Goal: Information Seeking & Learning: Check status

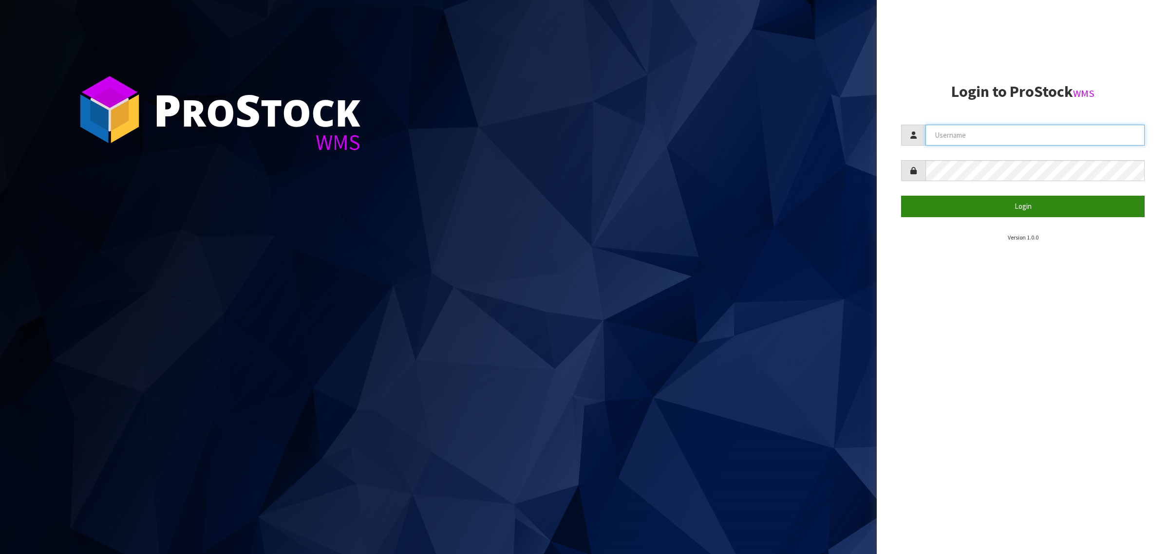
type input "[PERSON_NAME][EMAIL_ADDRESS][DOMAIN_NAME]"
click at [1043, 204] on button "Login" at bounding box center [1023, 206] width 244 height 21
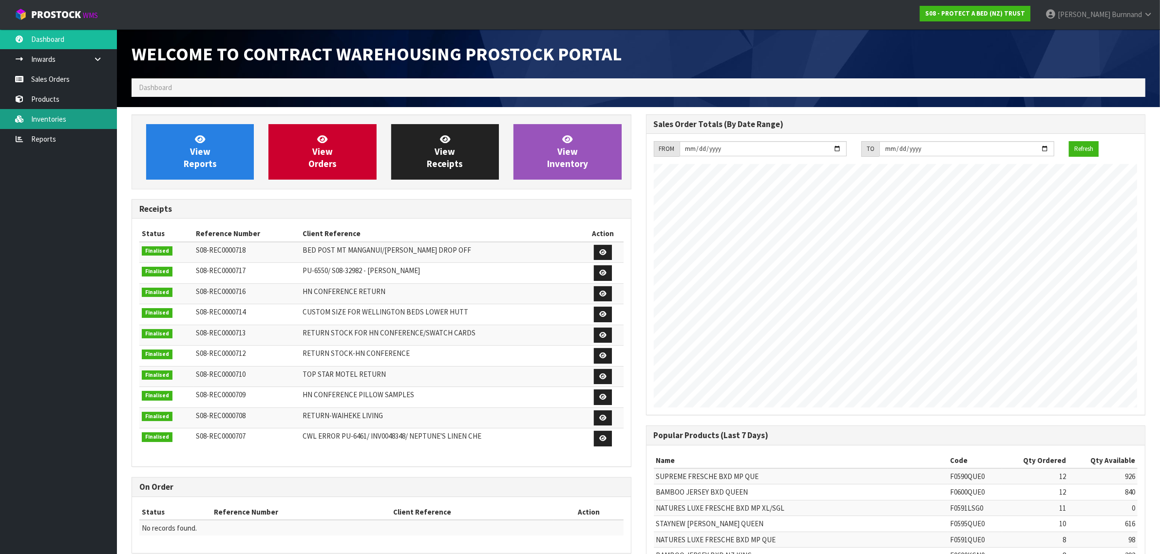
scroll to position [542, 514]
click at [46, 135] on link "Reports" at bounding box center [58, 139] width 117 height 20
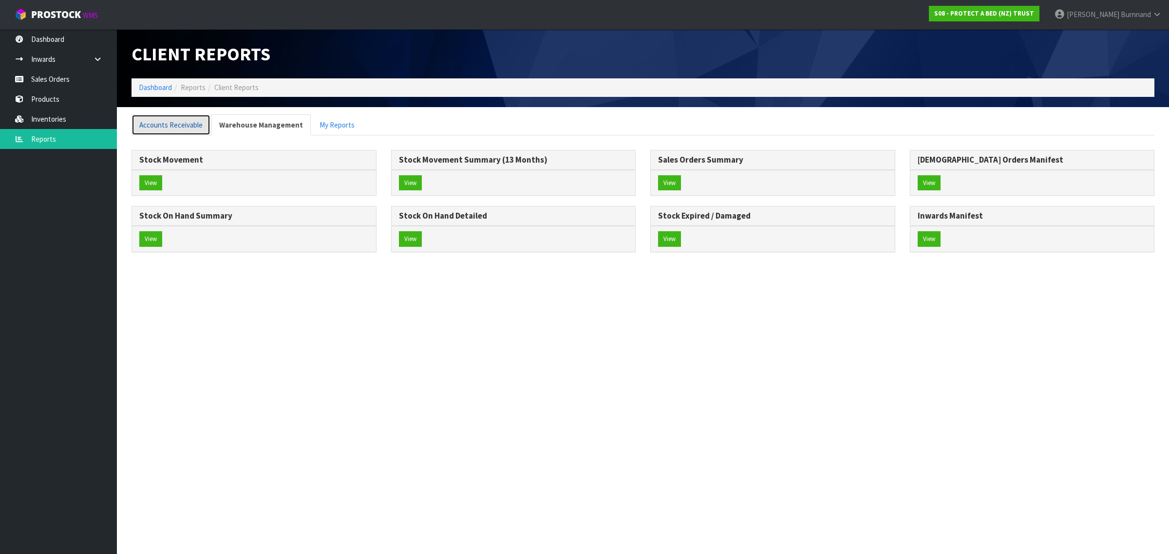
click at [181, 127] on link "Accounts Receivable" at bounding box center [171, 124] width 79 height 21
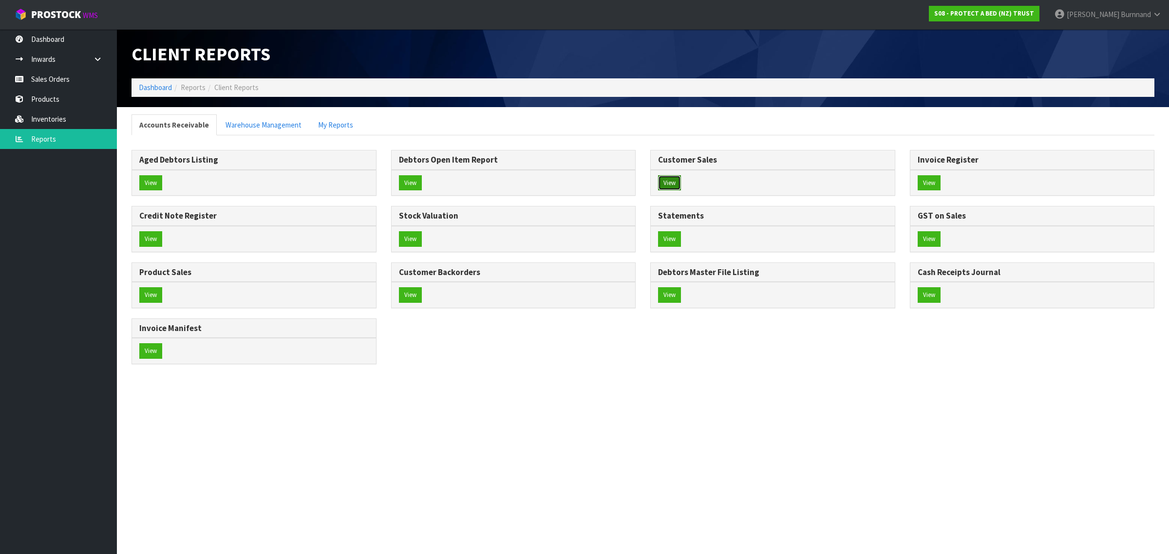
click at [664, 181] on button "View" at bounding box center [669, 183] width 23 height 16
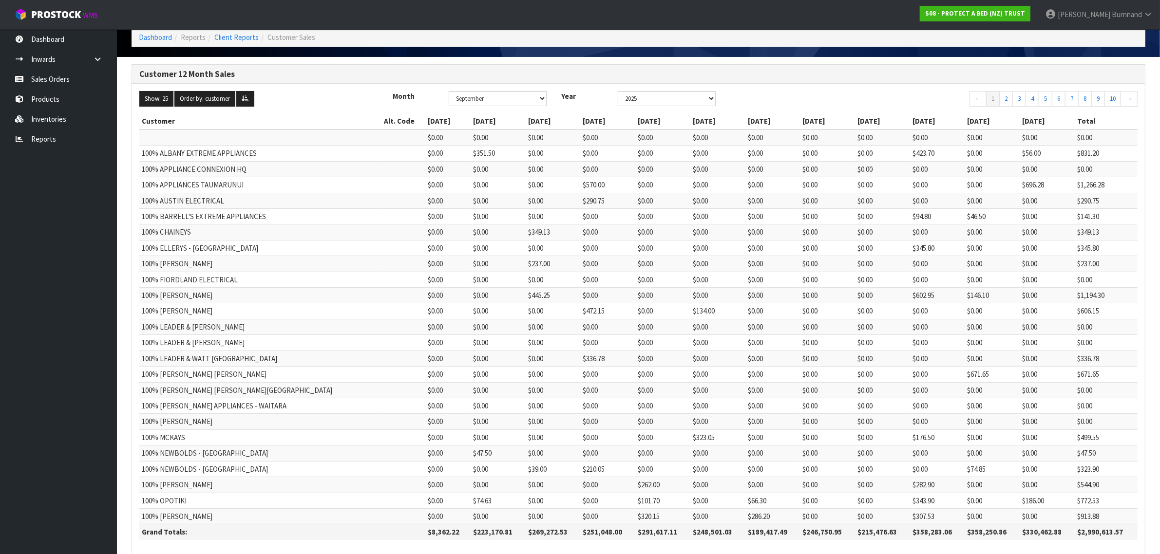
scroll to position [100, 0]
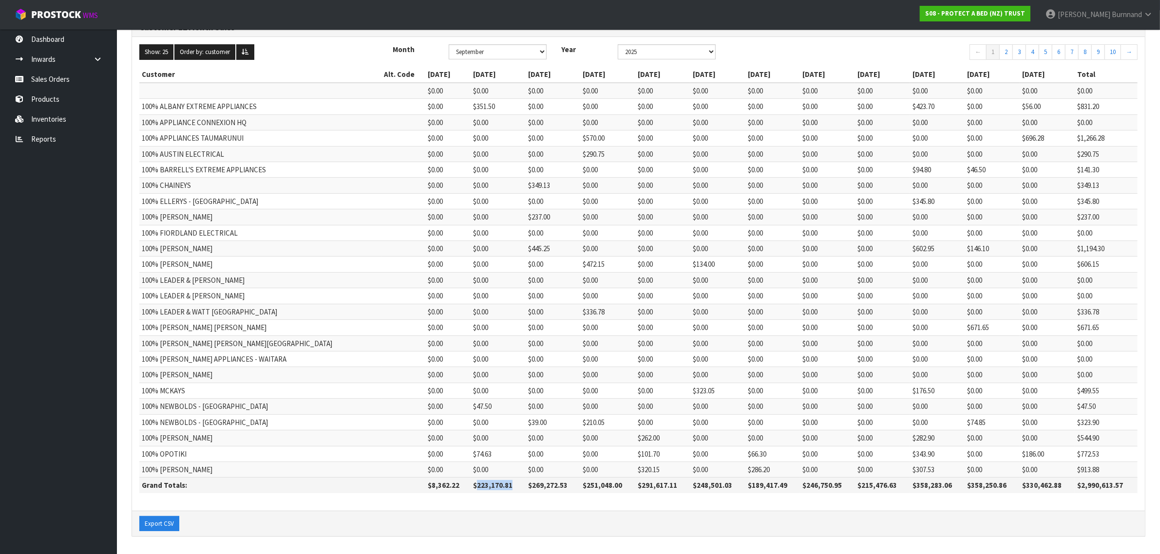
drag, startPoint x: 424, startPoint y: 486, endPoint x: 468, endPoint y: 486, distance: 43.8
click at [471, 486] on th "$223,170.81" at bounding box center [498, 486] width 55 height 16
copy th "223,170.81"
click at [447, 500] on div "Customer Alt. Code [DATE] [DATE] [DATE] [DATE] [DATE] [DATE] [DATE] [DATE] [DAT…" at bounding box center [638, 285] width 998 height 436
drag, startPoint x: 425, startPoint y: 488, endPoint x: 462, endPoint y: 486, distance: 36.6
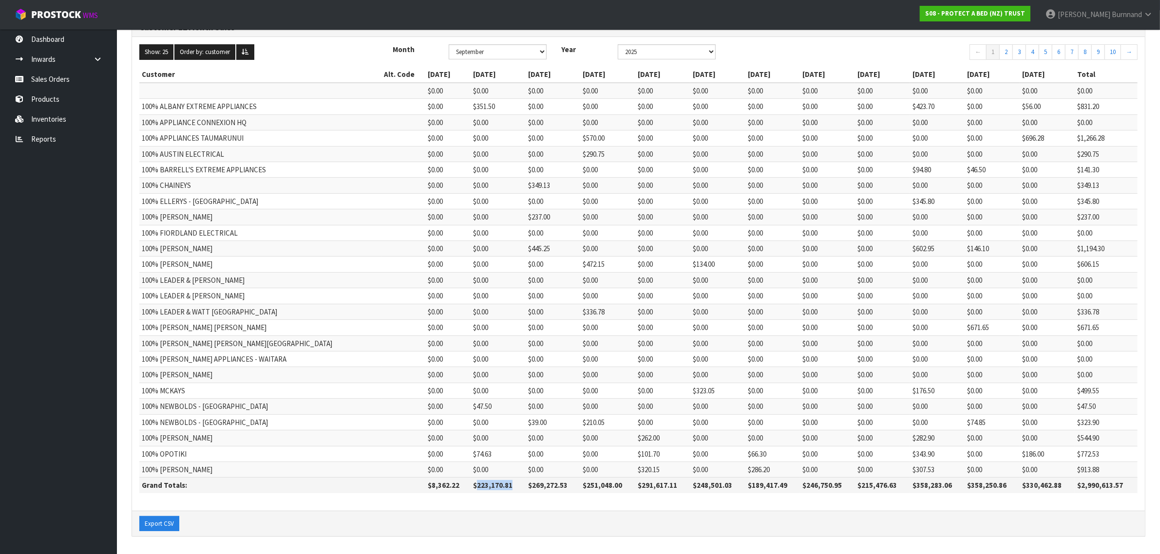
click at [471, 486] on th "$223,170.81" at bounding box center [498, 486] width 55 height 16
copy th "223,170.81"
